Goal: Task Accomplishment & Management: Manage account settings

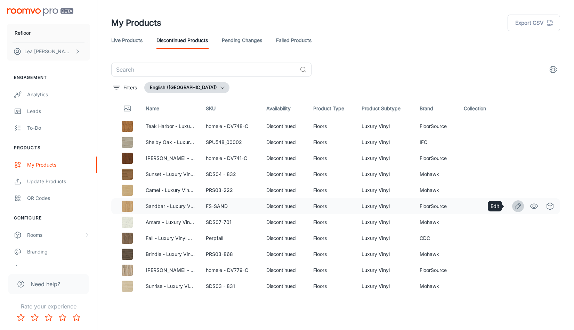
click at [515, 205] on icon "Edit" at bounding box center [518, 206] width 6 height 6
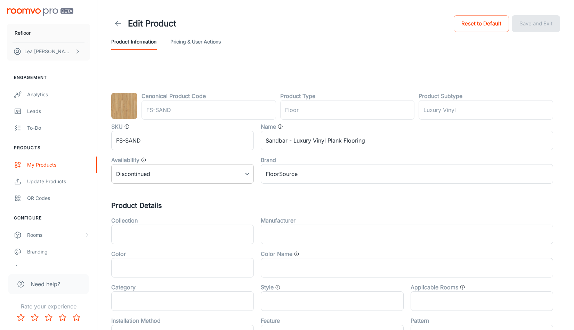
click at [211, 172] on body "Refloor [PERSON_NAME] Engagement Analytics Leads To-do Products My Products Upd…" at bounding box center [287, 165] width 574 height 330
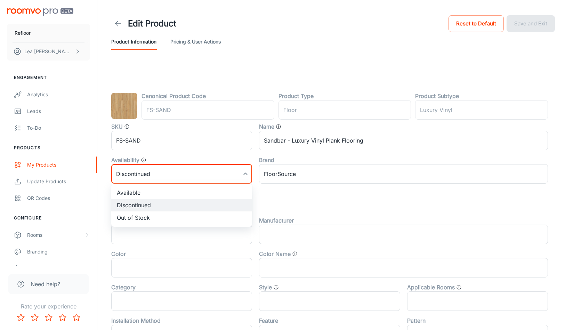
click at [145, 193] on li "Available" at bounding box center [181, 192] width 141 height 13
type input "0"
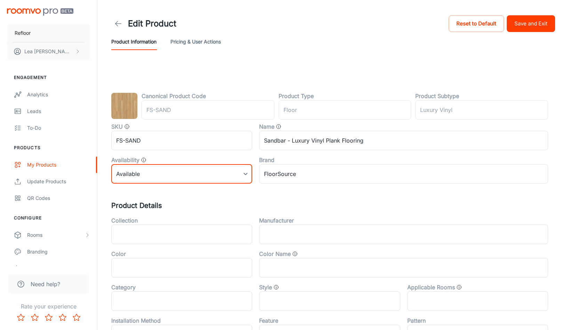
click at [526, 27] on button "Save and Exit" at bounding box center [530, 23] width 48 height 17
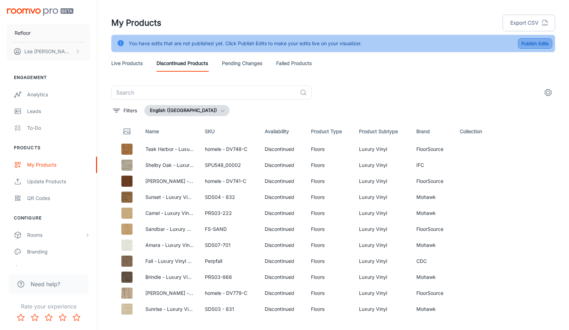
click at [530, 44] on button "Publish Edits" at bounding box center [535, 43] width 34 height 10
